Goal: Task Accomplishment & Management: Manage account settings

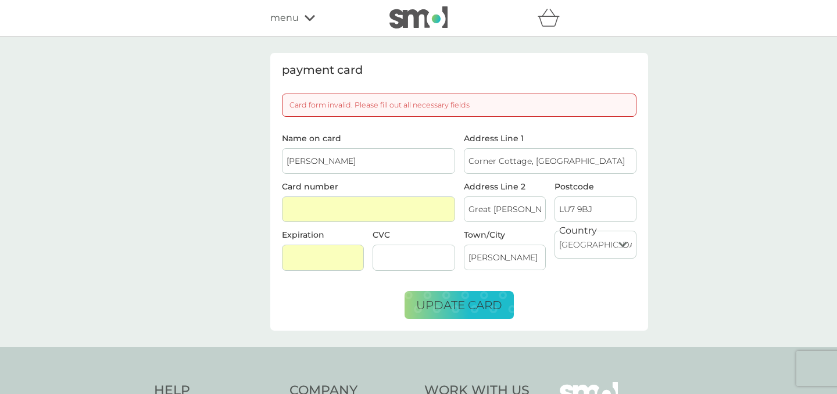
click at [358, 159] on input "[PERSON_NAME]" at bounding box center [368, 161] width 173 height 26
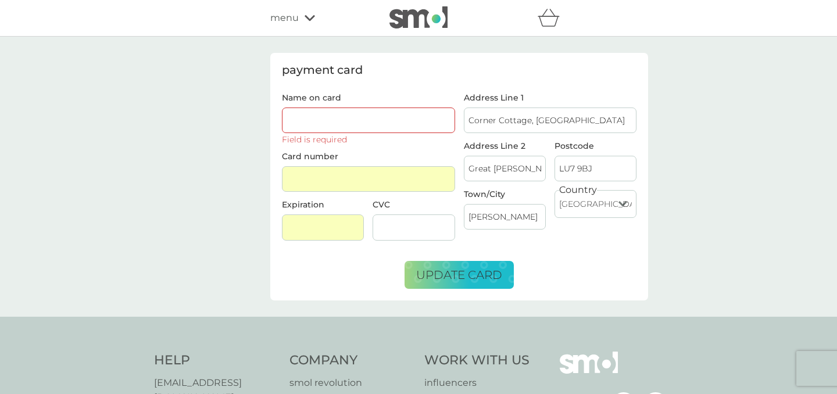
click at [245, 239] on div "payment card Name on card Field is required Card number Expiration CVC Address …" at bounding box center [418, 177] width 837 height 280
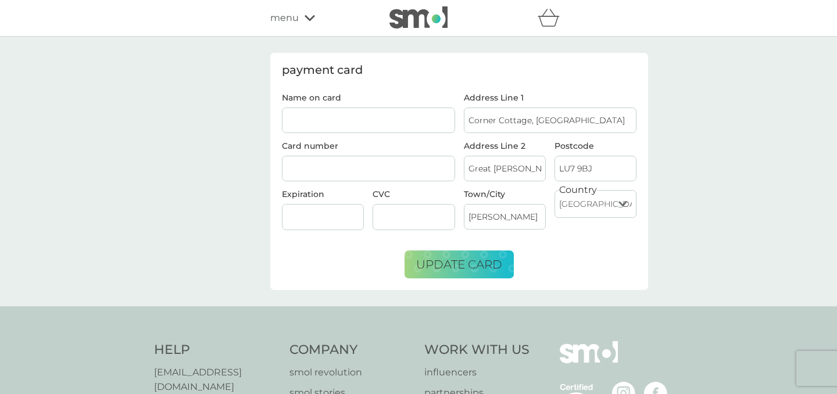
click at [354, 122] on input "Name on card" at bounding box center [368, 121] width 173 height 26
type input "[PERSON_NAME]"
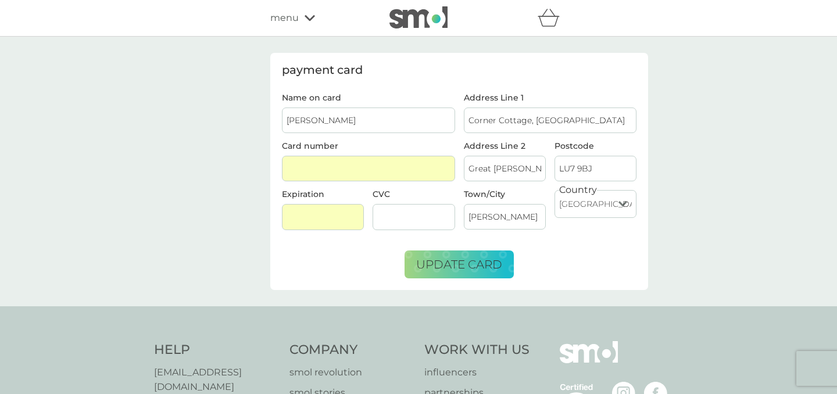
click at [413, 236] on div "CVC" at bounding box center [414, 214] width 91 height 49
click at [411, 225] on div at bounding box center [414, 217] width 82 height 26
click at [502, 267] on button "update card" at bounding box center [459, 265] width 109 height 28
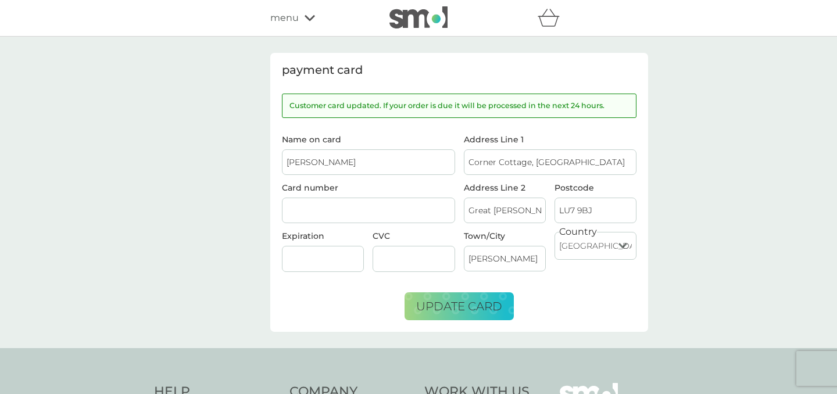
click at [373, 12] on div at bounding box center [418, 17] width 99 height 23
click at [402, 17] on img at bounding box center [418, 17] width 58 height 22
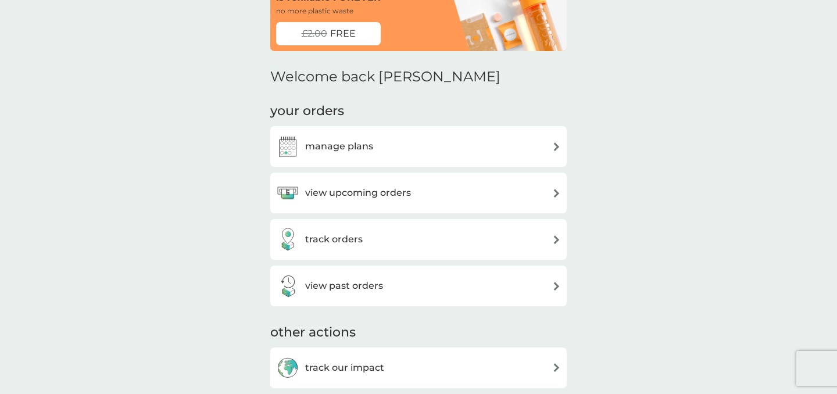
scroll to position [88, 0]
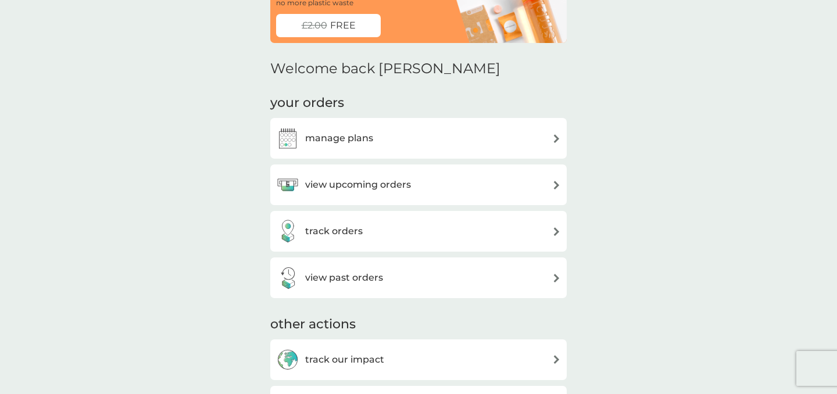
click at [432, 173] on div "view upcoming orders" at bounding box center [418, 185] width 296 height 41
click at [431, 187] on div "view upcoming orders" at bounding box center [418, 184] width 285 height 23
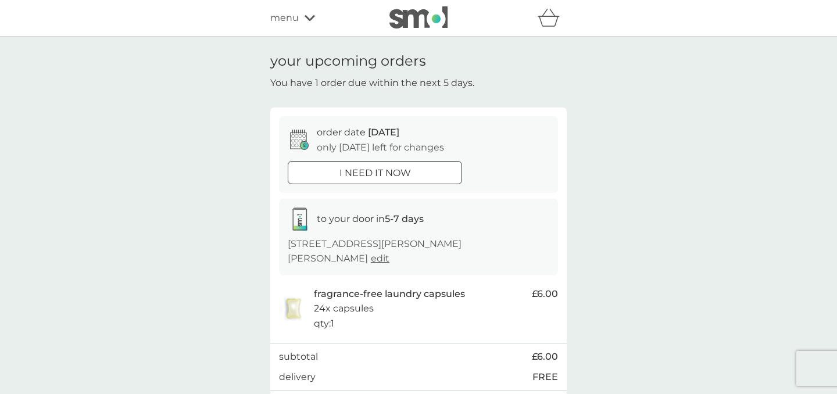
click at [417, 171] on div "i need it now" at bounding box center [374, 173] width 173 height 15
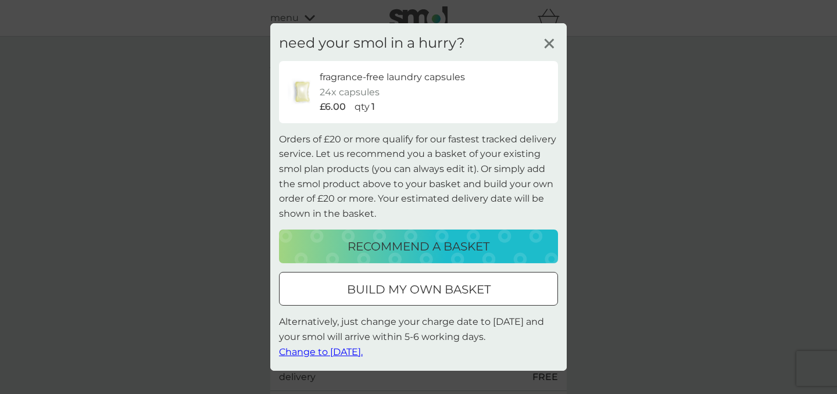
click at [550, 40] on icon at bounding box center [549, 43] width 17 height 17
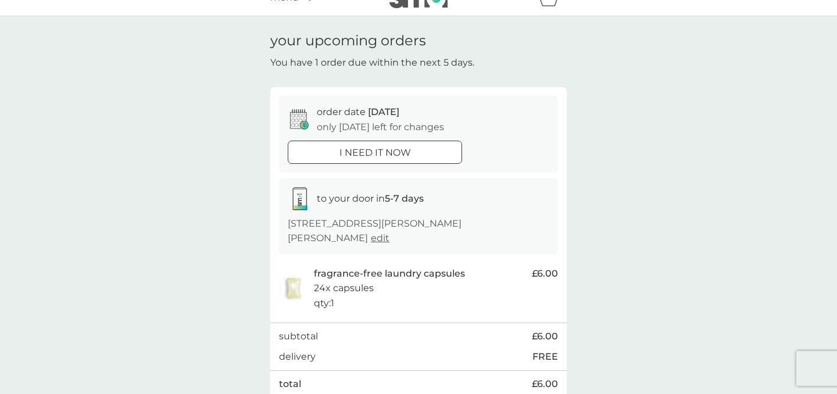
scroll to position [23, 0]
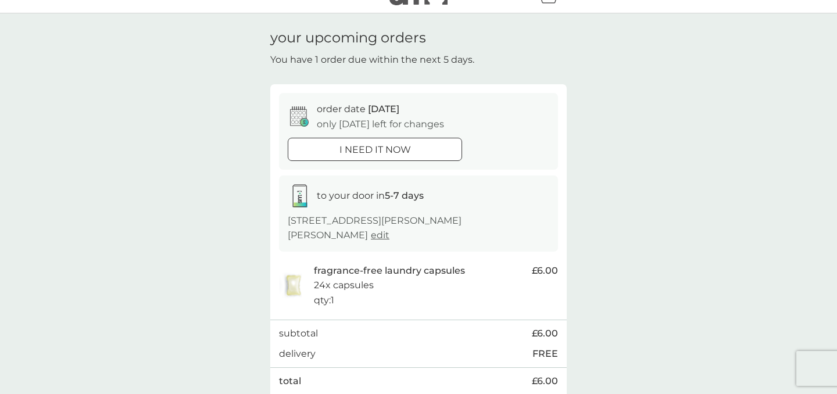
click at [389, 149] on div at bounding box center [389, 149] width 0 height 0
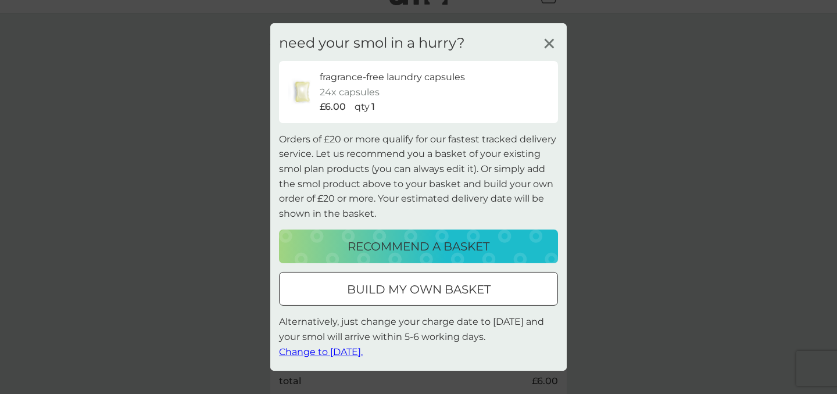
click at [361, 349] on span "Change to tomorrow." at bounding box center [321, 351] width 84 height 11
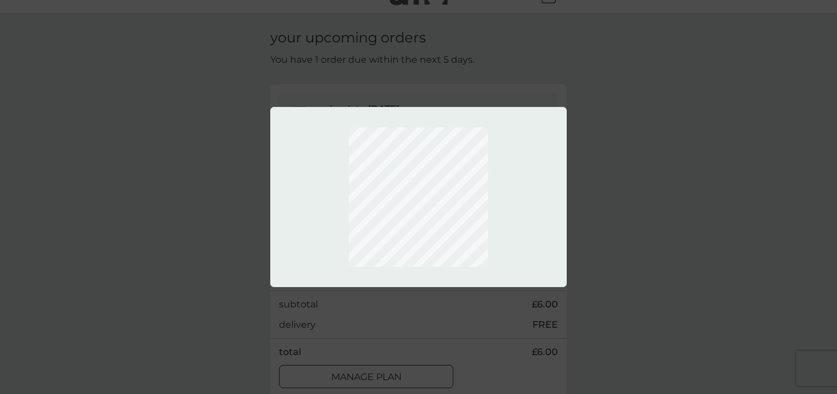
click at [556, 97] on div at bounding box center [418, 197] width 837 height 394
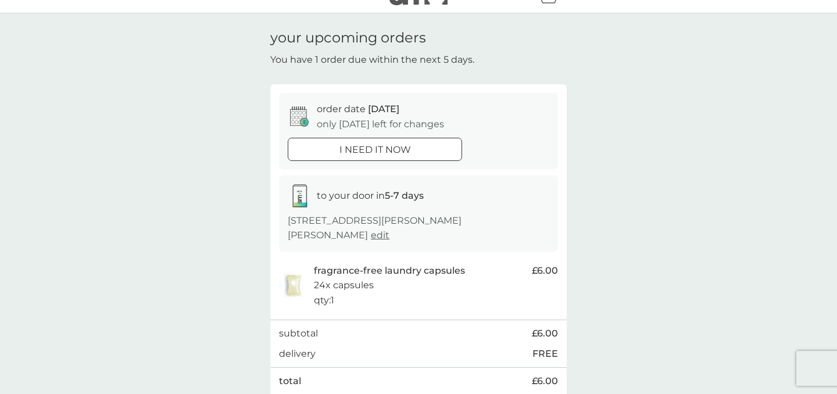
click at [610, 123] on div "your upcoming orders You have 1 order due within the next 5 days. order date 09…" at bounding box center [418, 227] width 837 height 429
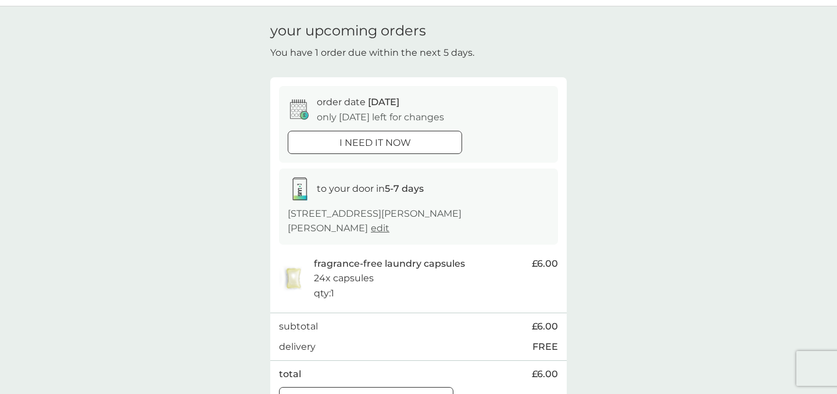
scroll to position [0, 0]
